Goal: Information Seeking & Learning: Learn about a topic

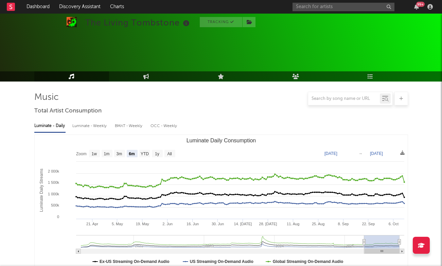
select select "6m"
select select "1y"
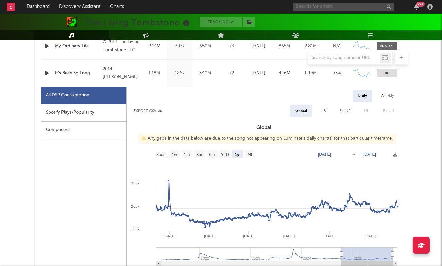
click at [342, 11] on input "text" at bounding box center [344, 7] width 102 height 9
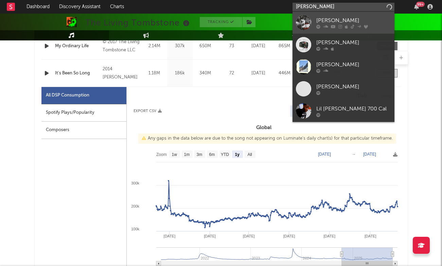
type input "[PERSON_NAME]"
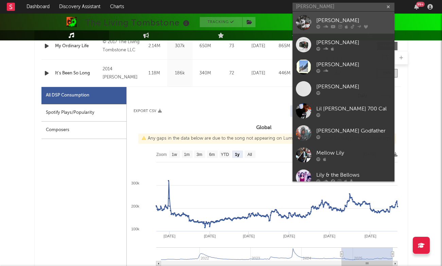
click at [343, 23] on div "[PERSON_NAME]" at bounding box center [354, 20] width 75 height 8
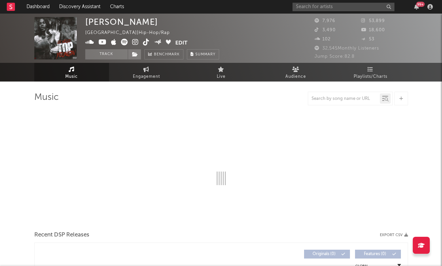
select select "6m"
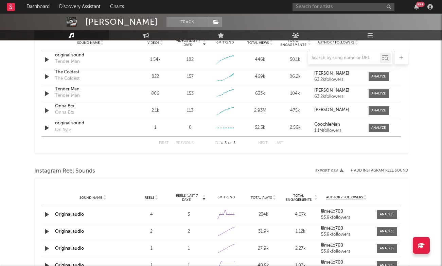
scroll to position [505, 0]
